Goal: Browse casually

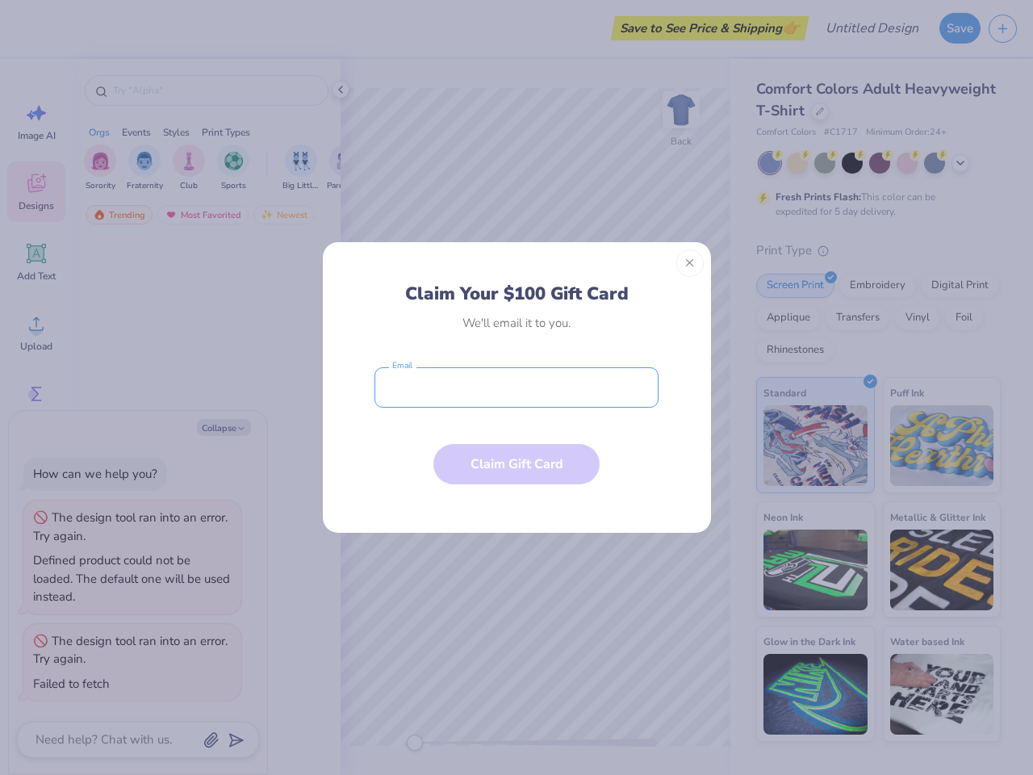
type textarea "x"
click at [517, 387] on input "email" at bounding box center [517, 387] width 284 height 40
click at [690, 263] on button "Close" at bounding box center [689, 262] width 27 height 27
